Goal: Task Accomplishment & Management: Manage account settings

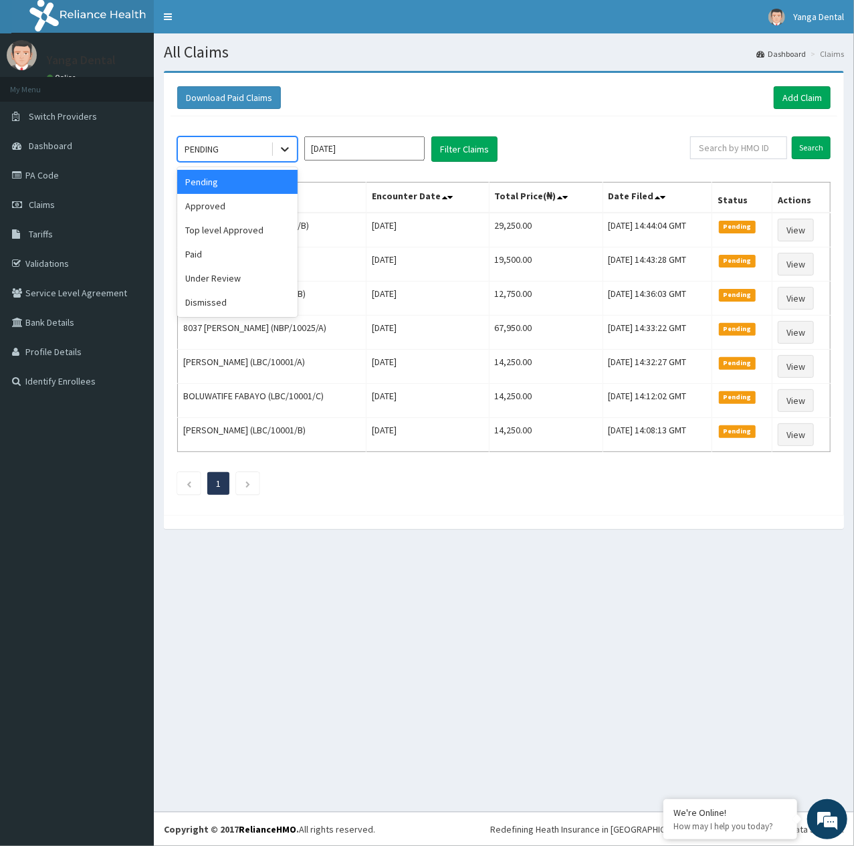
click at [287, 160] on div at bounding box center [285, 149] width 24 height 24
click at [249, 207] on div "Approved" at bounding box center [237, 206] width 120 height 24
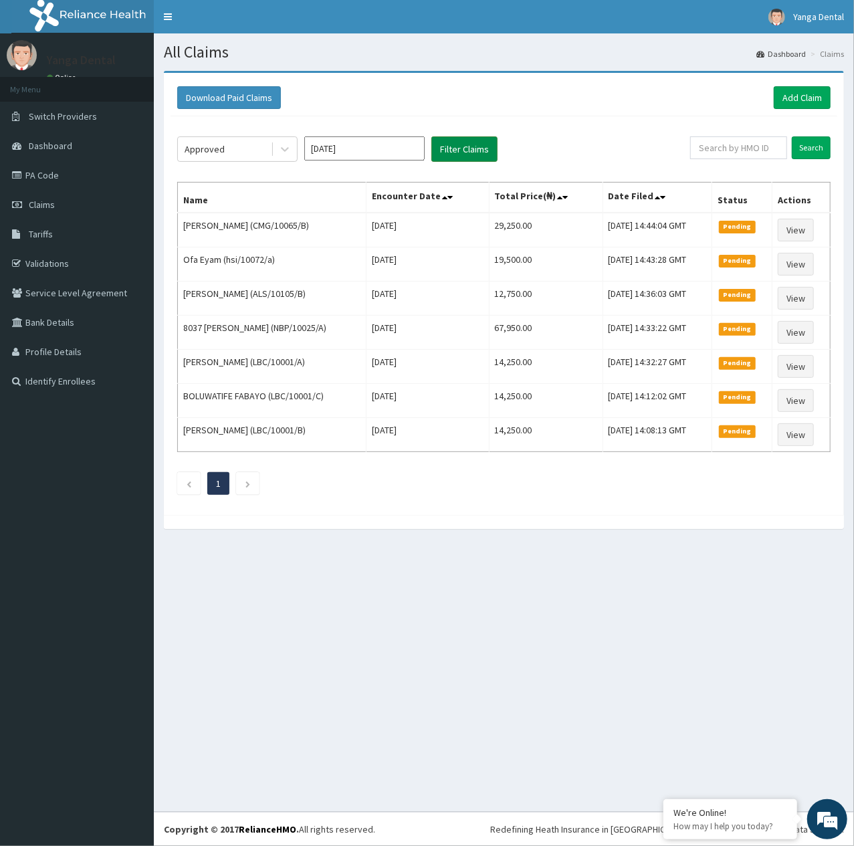
click at [461, 159] on button "Filter Claims" at bounding box center [464, 148] width 66 height 25
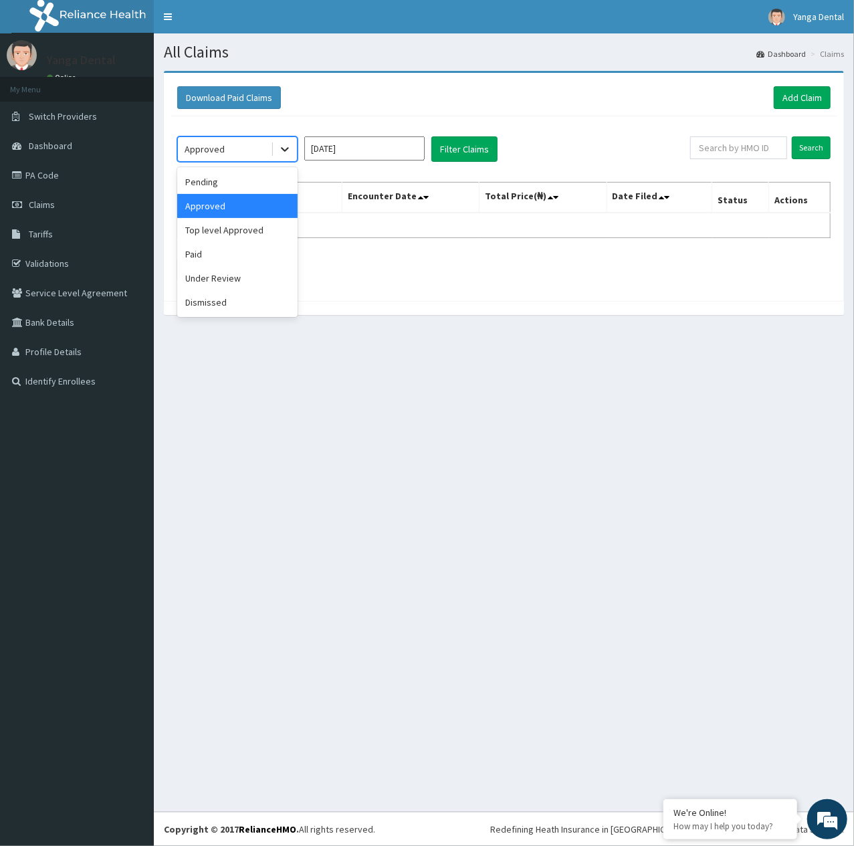
click at [279, 153] on icon at bounding box center [284, 148] width 13 height 13
click at [244, 235] on div "Top level Approved" at bounding box center [237, 230] width 120 height 24
click at [441, 146] on button "Filter Claims" at bounding box center [464, 148] width 66 height 25
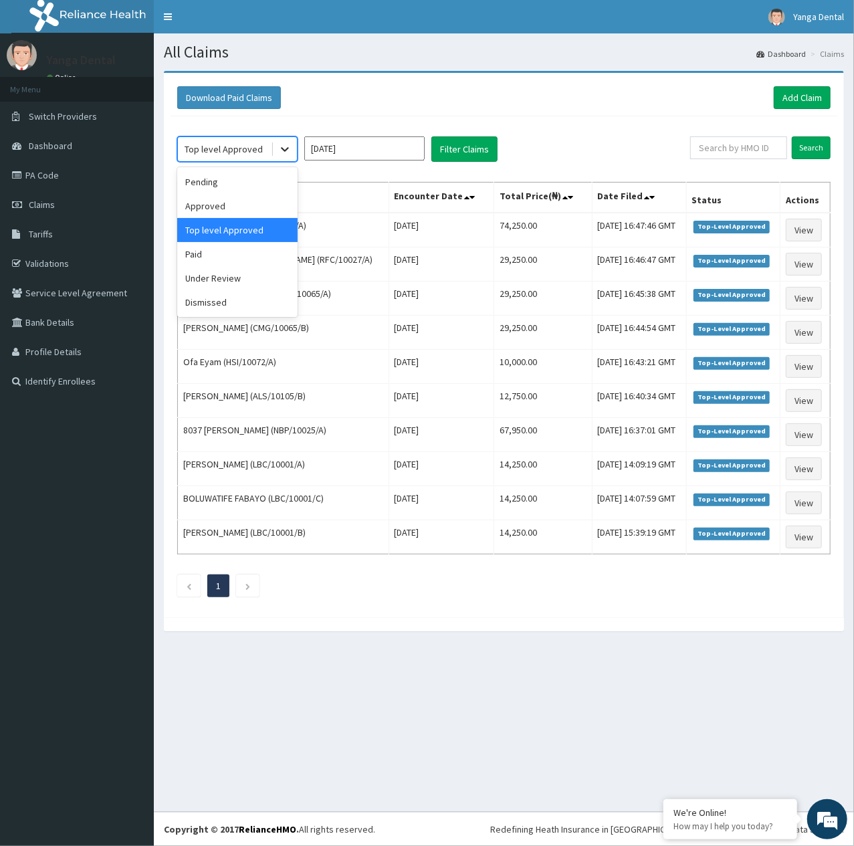
click at [287, 143] on icon at bounding box center [284, 148] width 13 height 13
click at [214, 199] on div "Approved" at bounding box center [237, 206] width 120 height 24
click at [283, 142] on icon at bounding box center [284, 148] width 13 height 13
click at [241, 209] on div "Approved" at bounding box center [237, 206] width 120 height 24
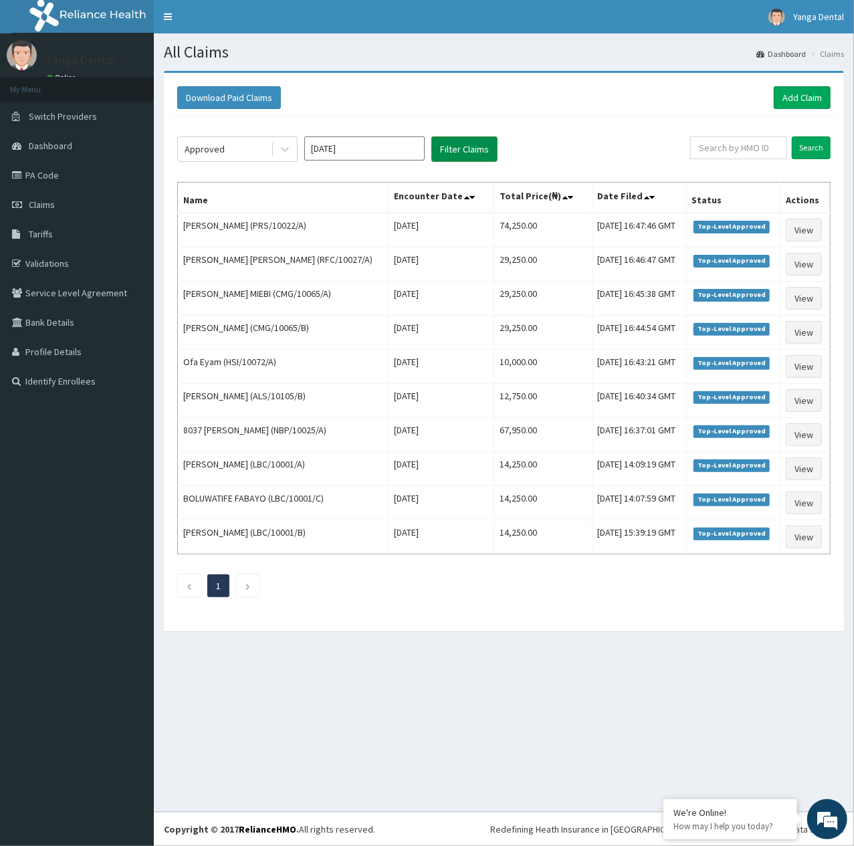
click at [451, 147] on button "Filter Claims" at bounding box center [464, 148] width 66 height 25
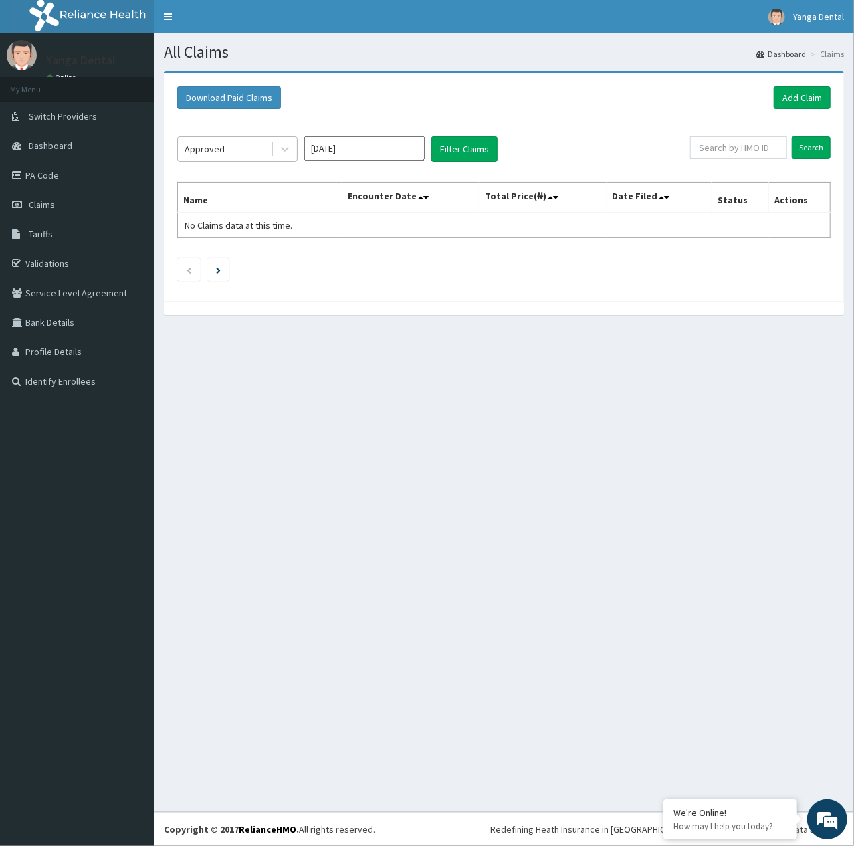
drag, startPoint x: 294, startPoint y: 163, endPoint x: 255, endPoint y: 148, distance: 42.3
click at [279, 161] on div "Approved Aug 2025 Filter Claims Search Name Encounter Date Total Price(₦) Date …" at bounding box center [503, 205] width 666 height 178
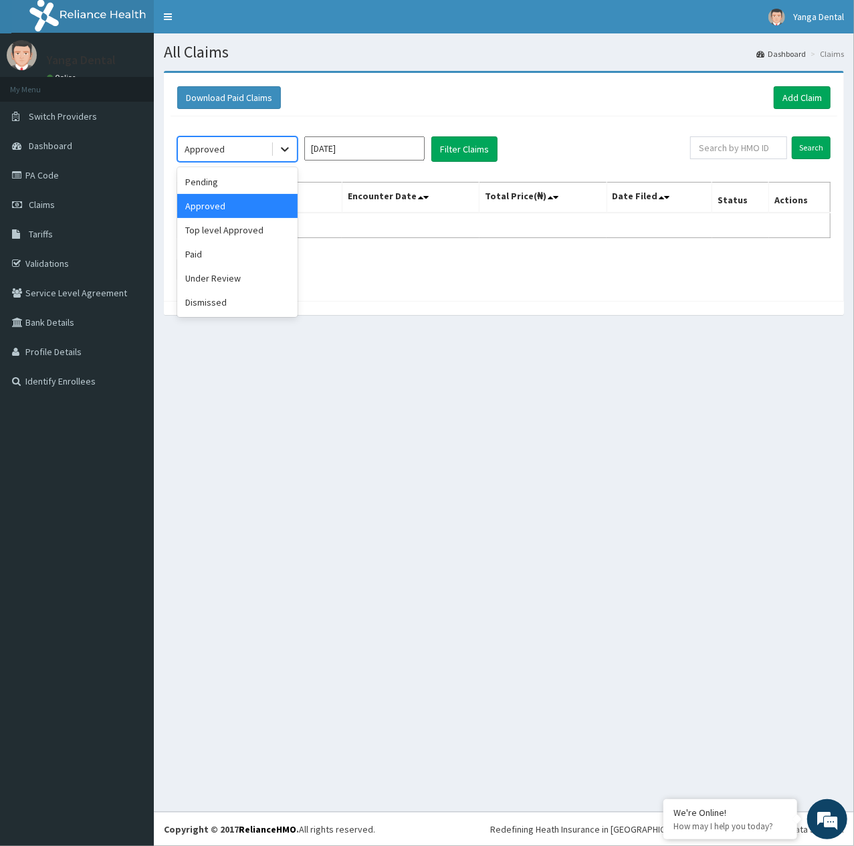
click at [278, 146] on icon at bounding box center [284, 148] width 13 height 13
click at [243, 236] on div "Top level Approved" at bounding box center [237, 230] width 120 height 24
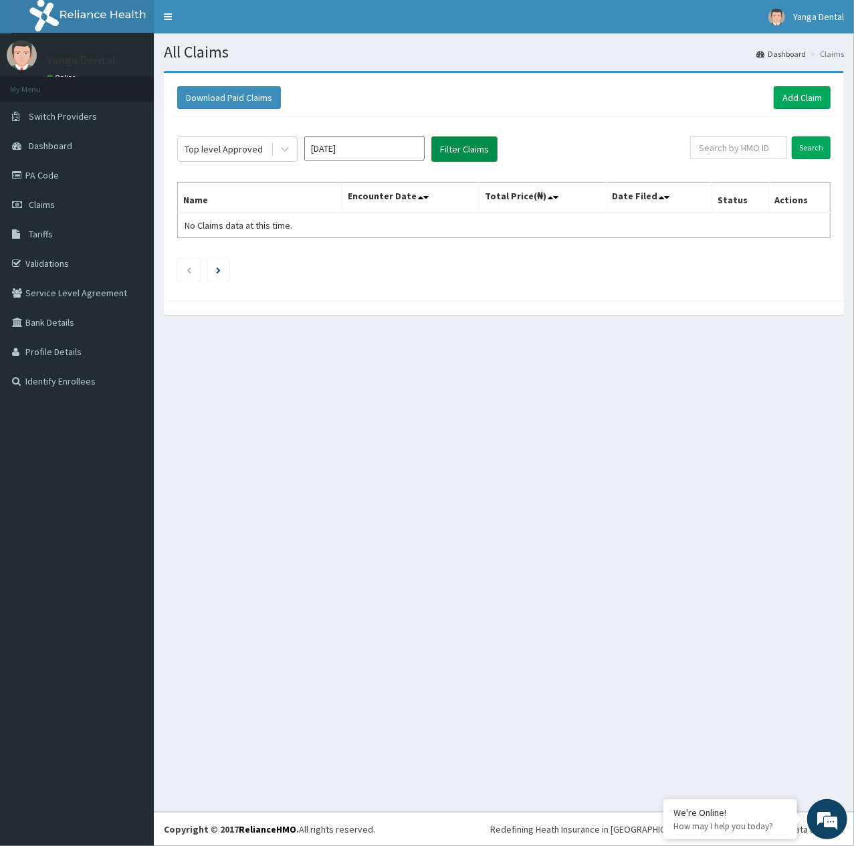
click at [453, 150] on button "Filter Claims" at bounding box center [464, 148] width 66 height 25
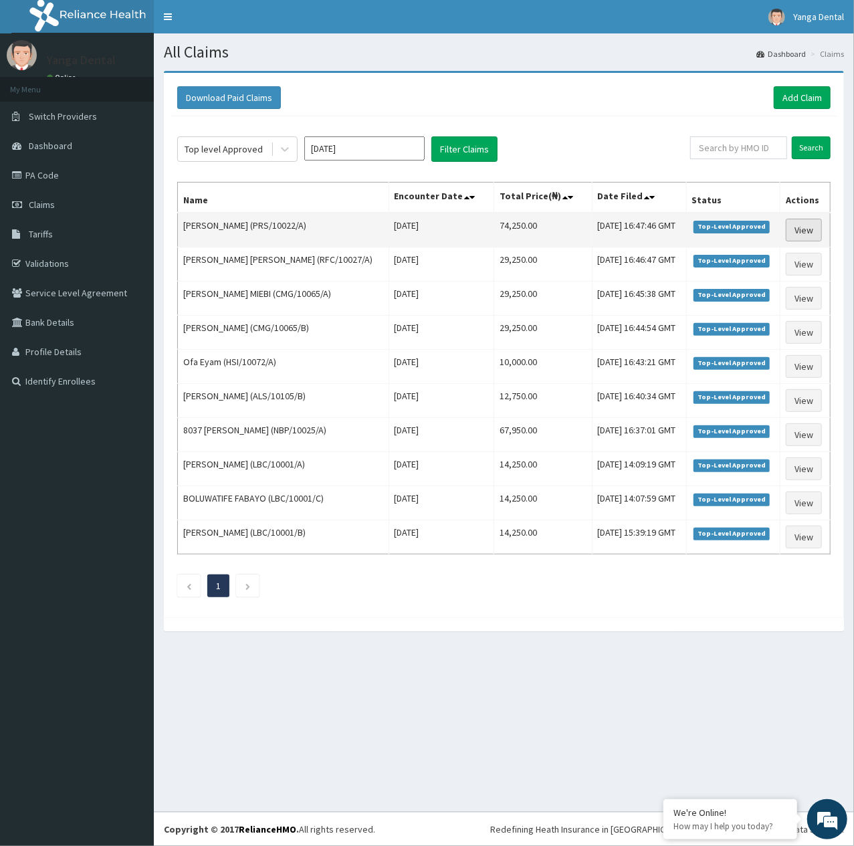
click at [800, 241] on link "View" at bounding box center [803, 230] width 36 height 23
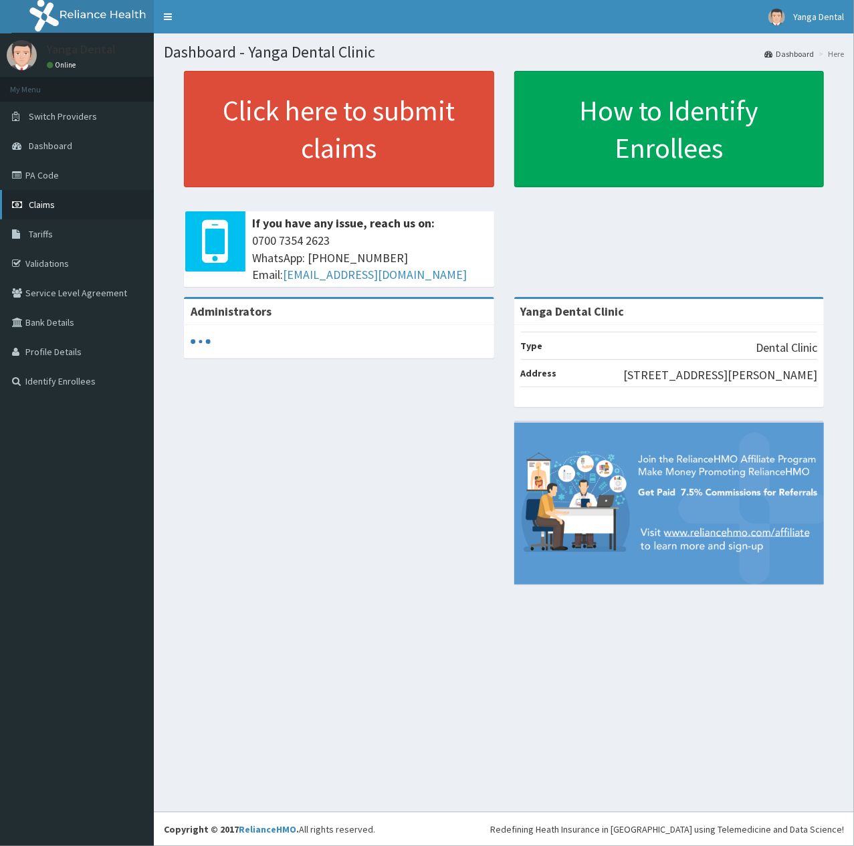
click at [72, 201] on link "Claims" at bounding box center [77, 204] width 154 height 29
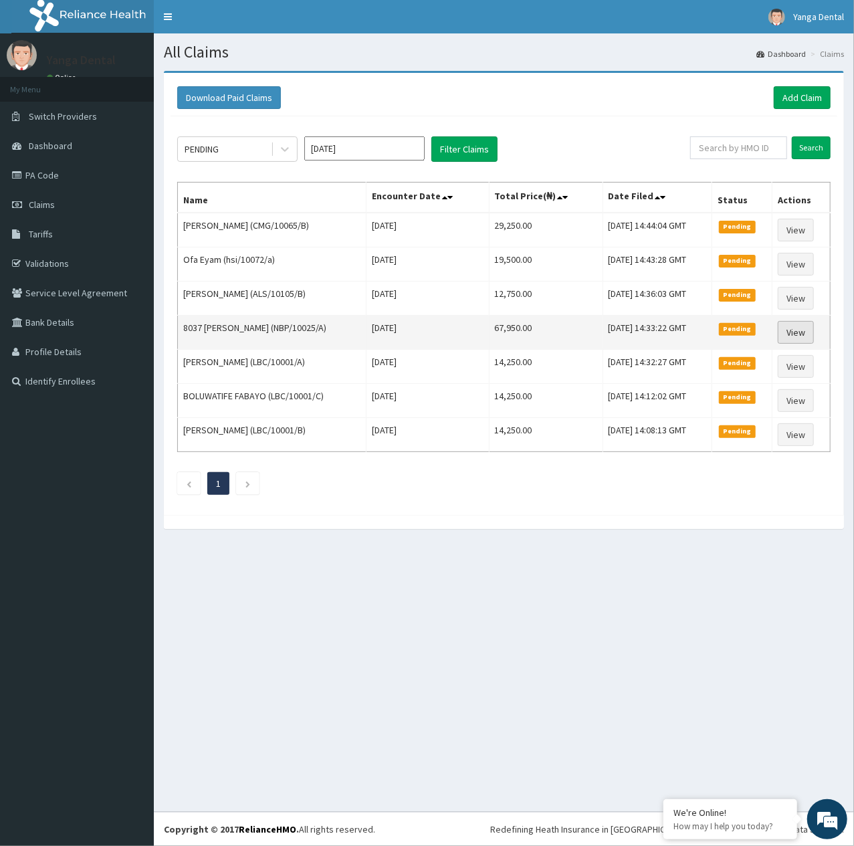
click at [810, 340] on link "View" at bounding box center [795, 332] width 36 height 23
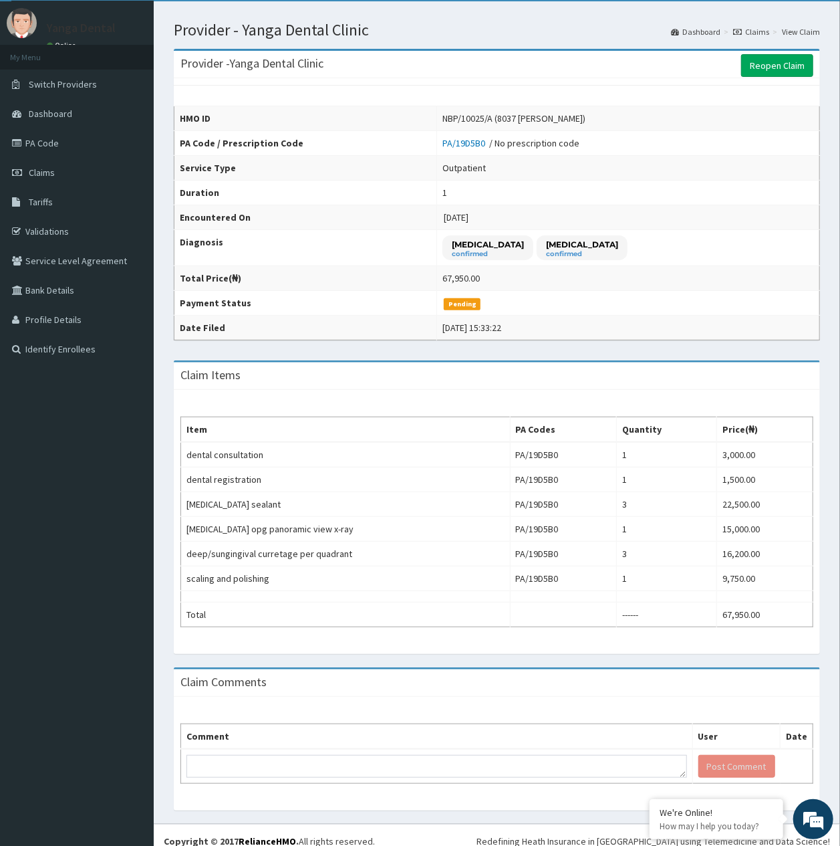
scroll to position [49, 0]
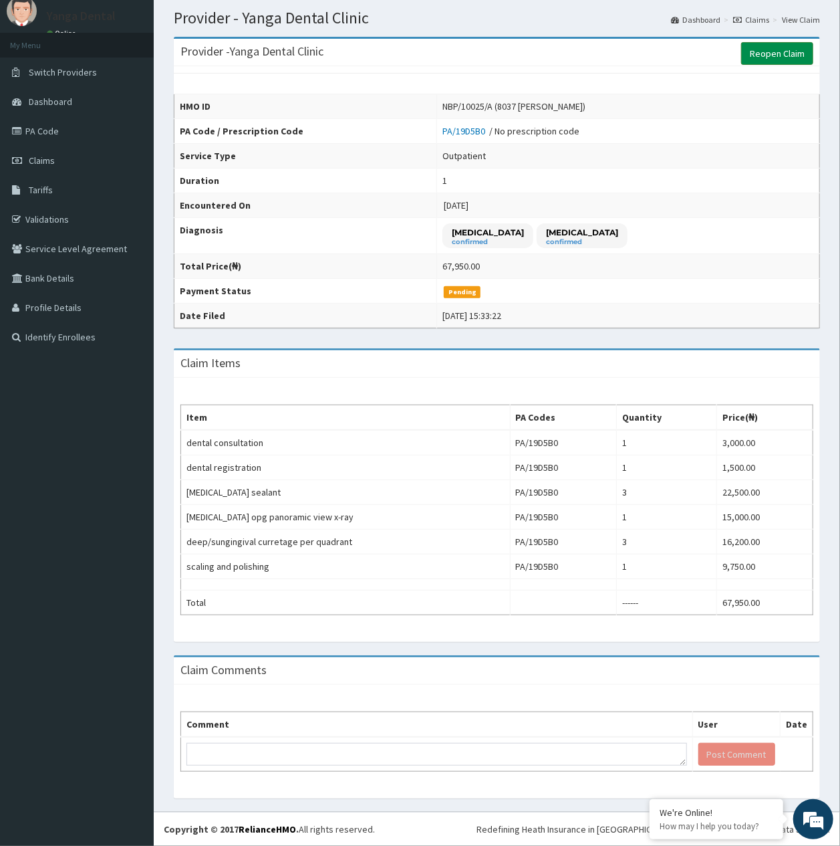
click at [763, 46] on link "Reopen Claim" at bounding box center [777, 53] width 72 height 23
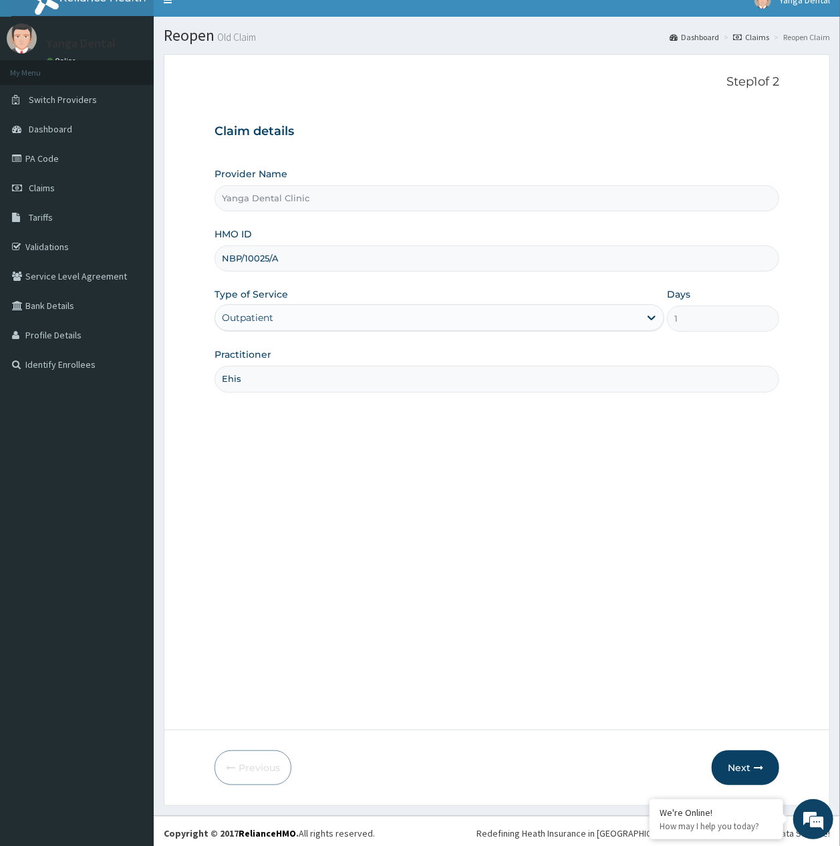
scroll to position [21, 0]
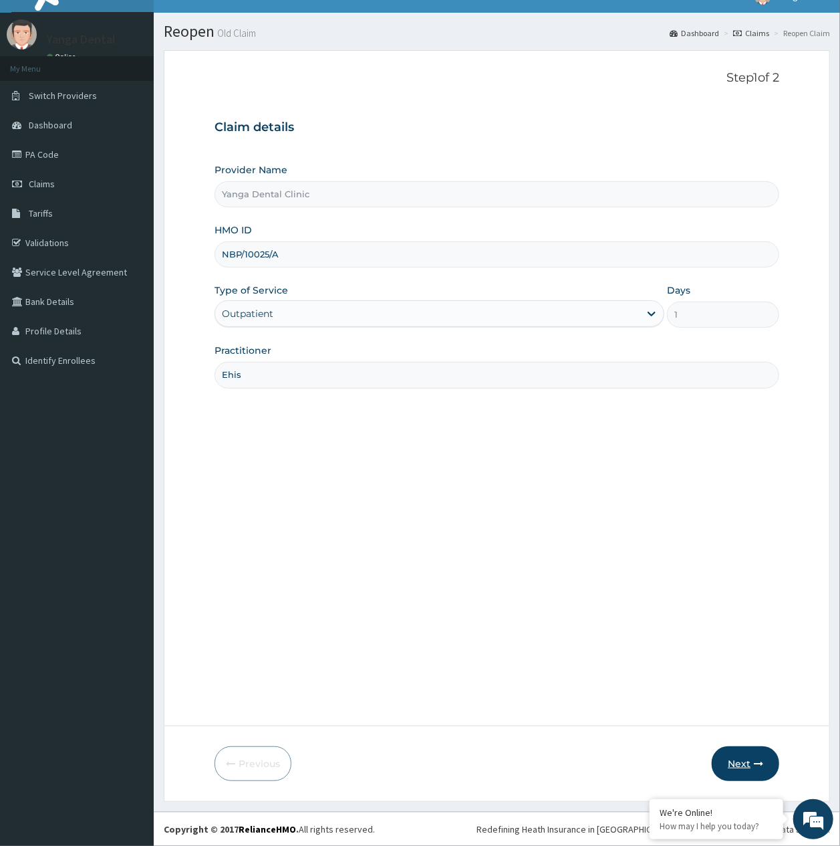
click at [751, 754] on button "Next" at bounding box center [746, 763] width 68 height 35
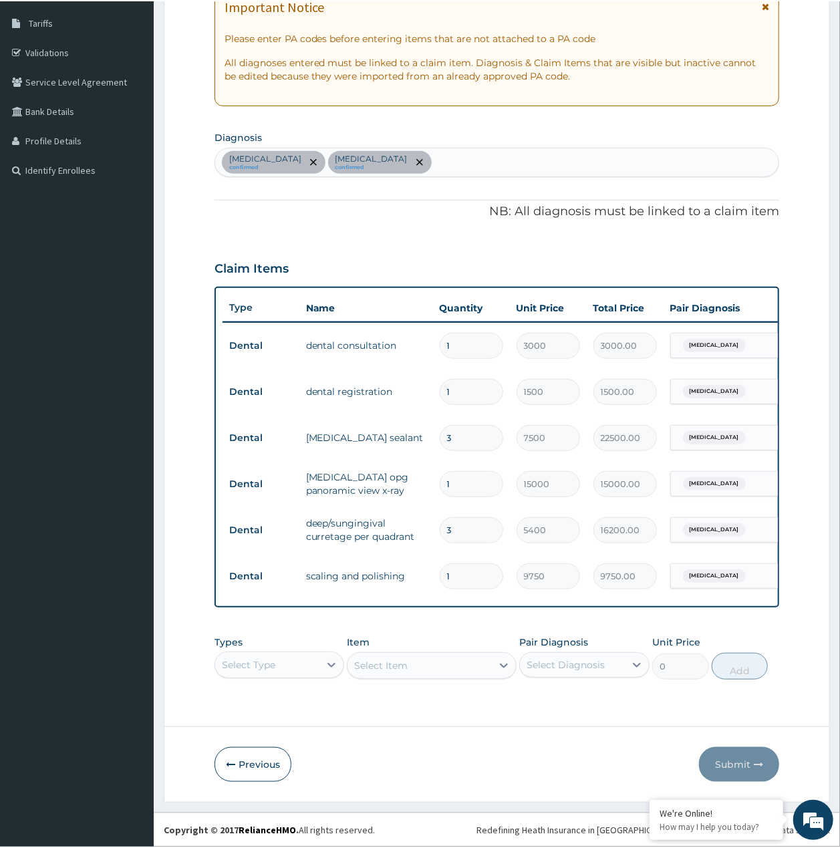
scroll to position [0, 0]
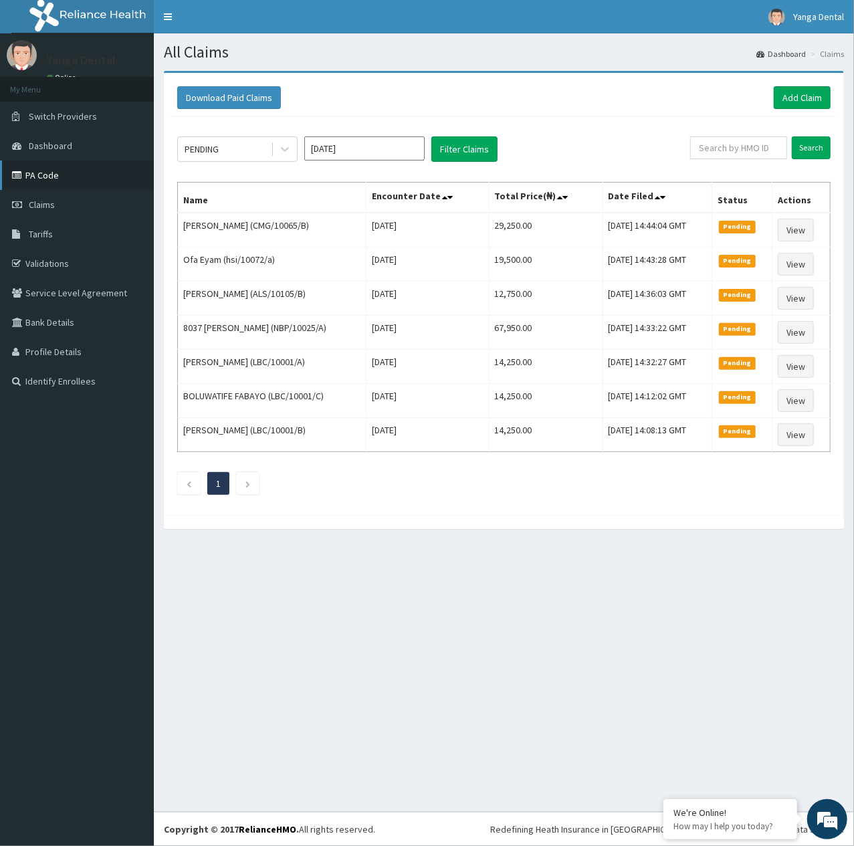
click at [40, 177] on link "PA Code" at bounding box center [77, 174] width 154 height 29
